Goal: Navigation & Orientation: Find specific page/section

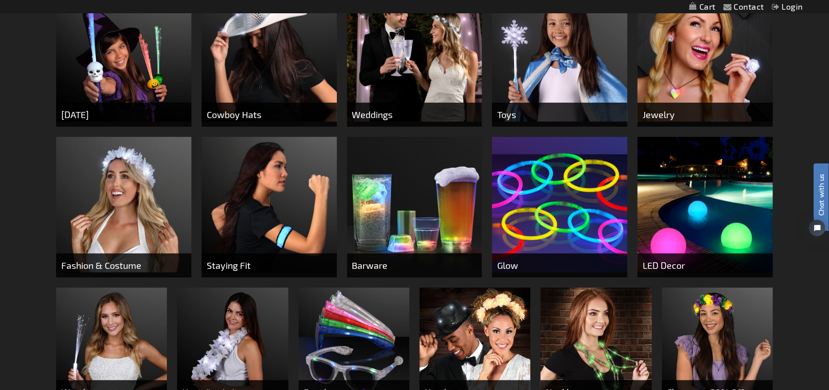
scroll to position [459, 0]
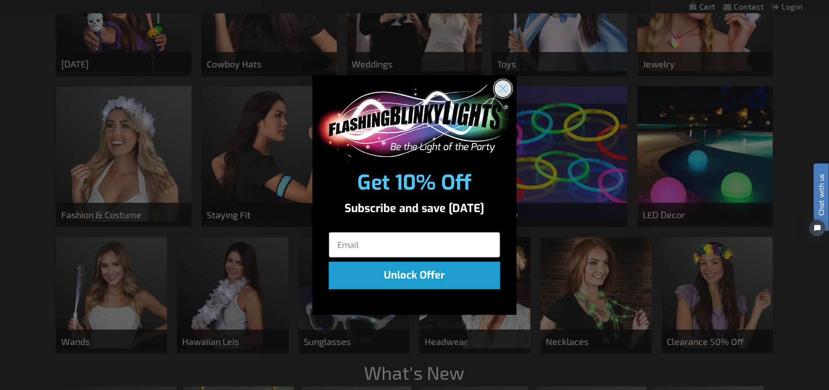
click at [507, 88] on circle "Close dialog" at bounding box center [503, 88] width 17 height 17
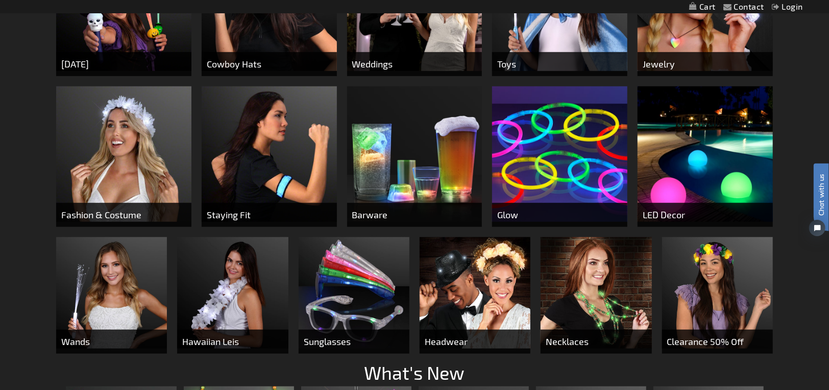
click at [541, 161] on img at bounding box center [559, 153] width 135 height 135
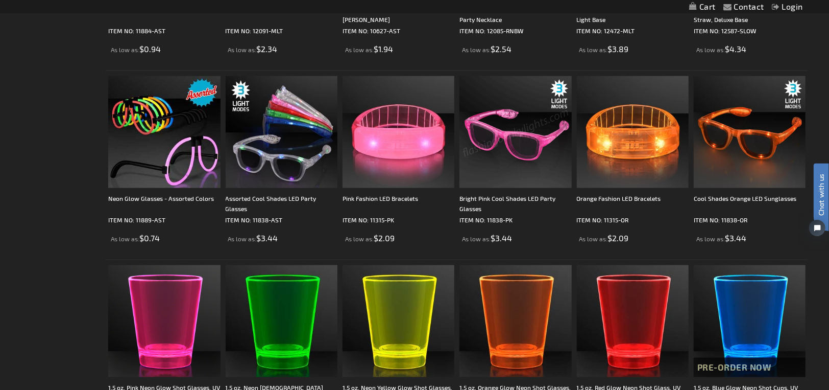
scroll to position [817, 0]
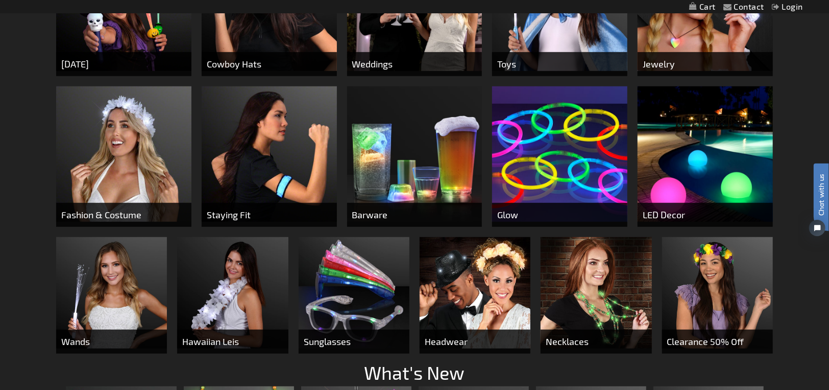
click at [669, 179] on img at bounding box center [705, 153] width 135 height 135
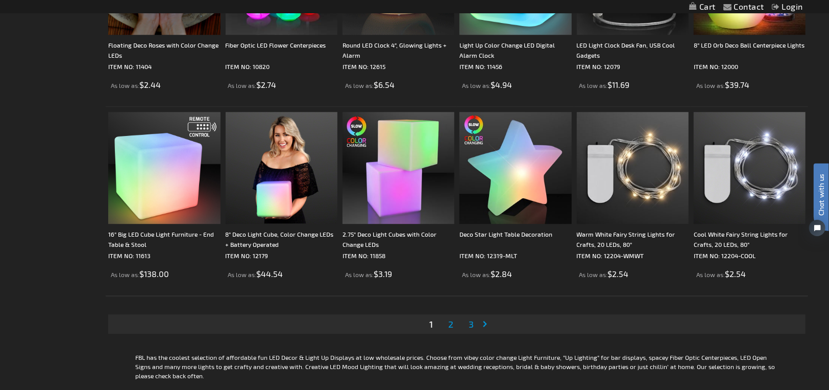
scroll to position [1941, 0]
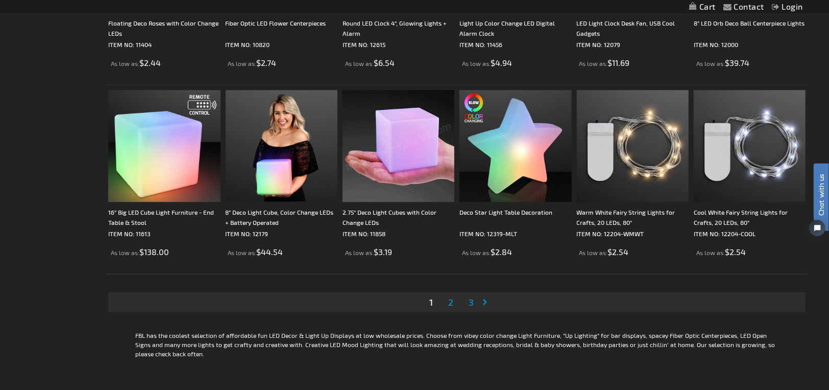
click at [448, 302] on span "2" at bounding box center [450, 301] width 5 height 11
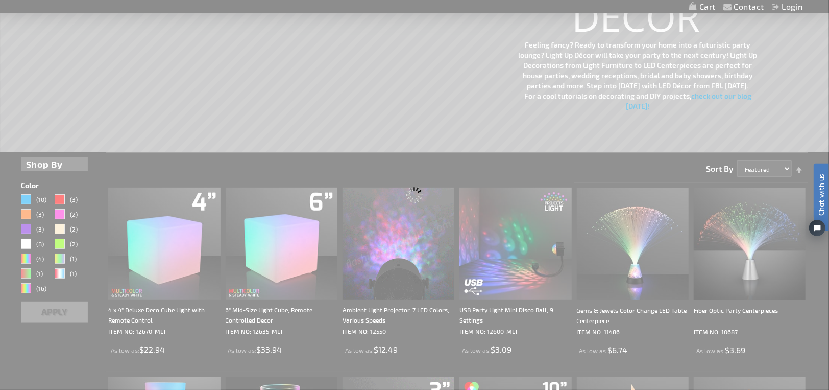
scroll to position [0, 0]
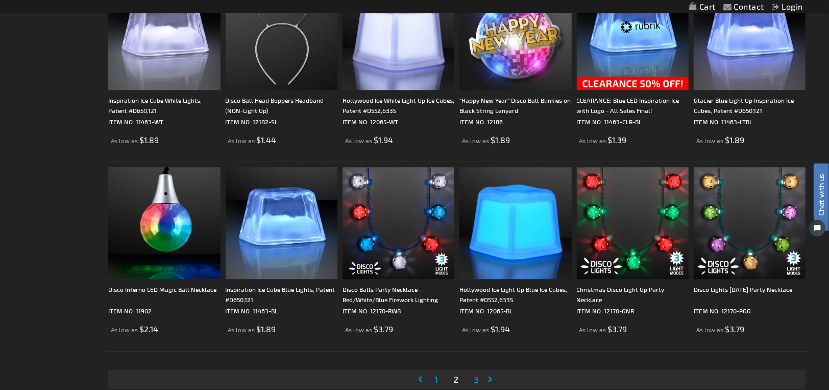
scroll to position [1941, 0]
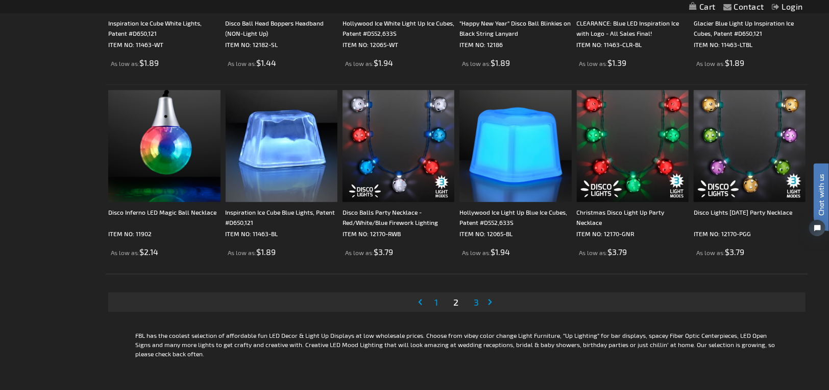
click at [476, 300] on span "3" at bounding box center [476, 301] width 5 height 11
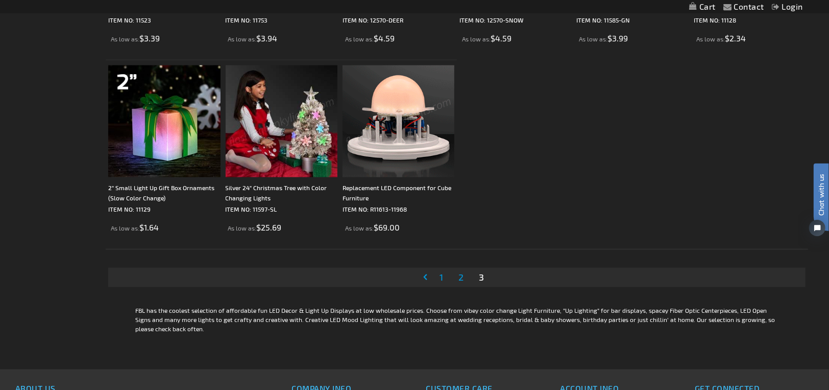
scroll to position [1021, 0]
